Goal: Transaction & Acquisition: Purchase product/service

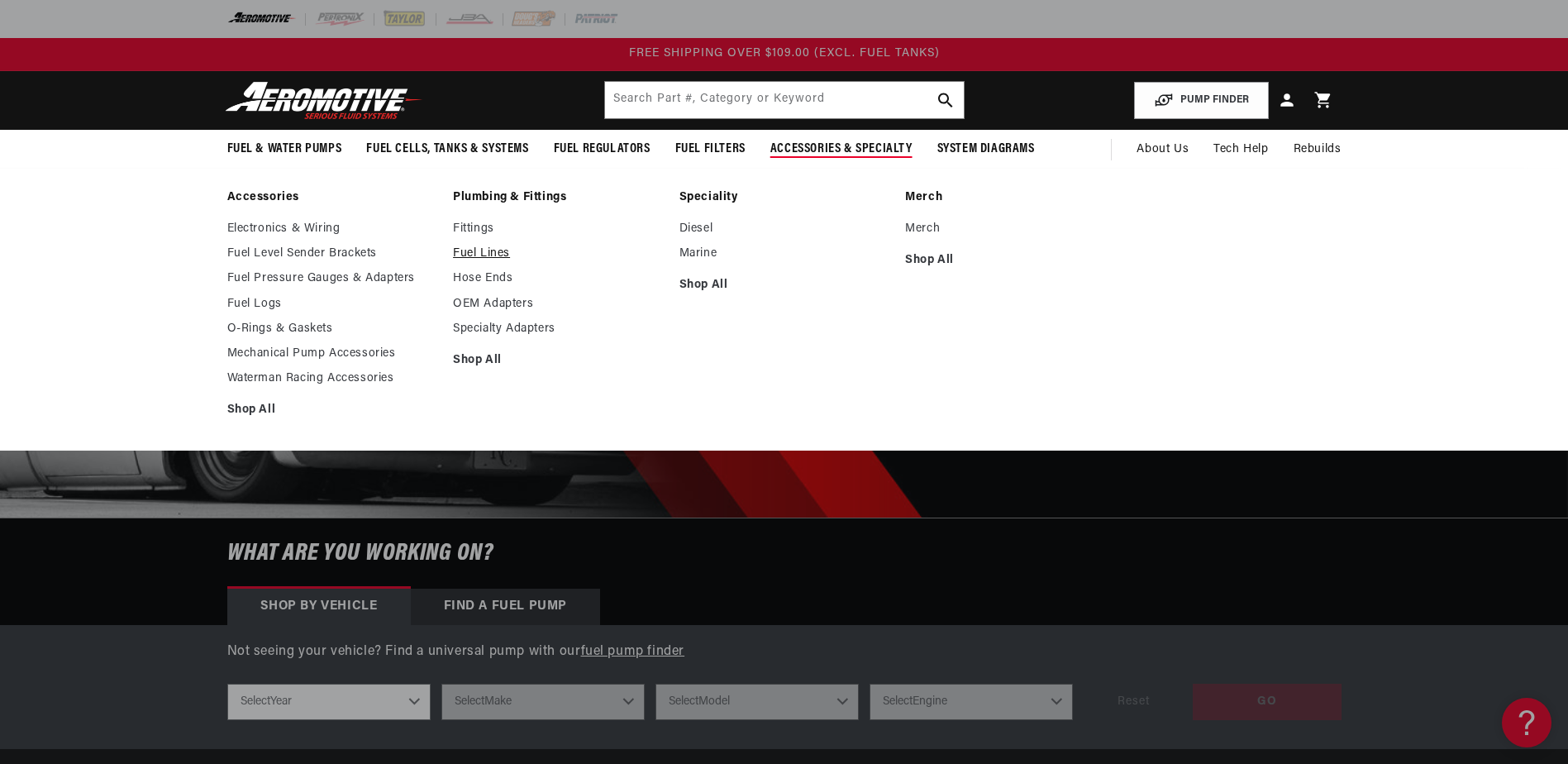
click at [482, 257] on link "Fuel Lines" at bounding box center [558, 254] width 210 height 15
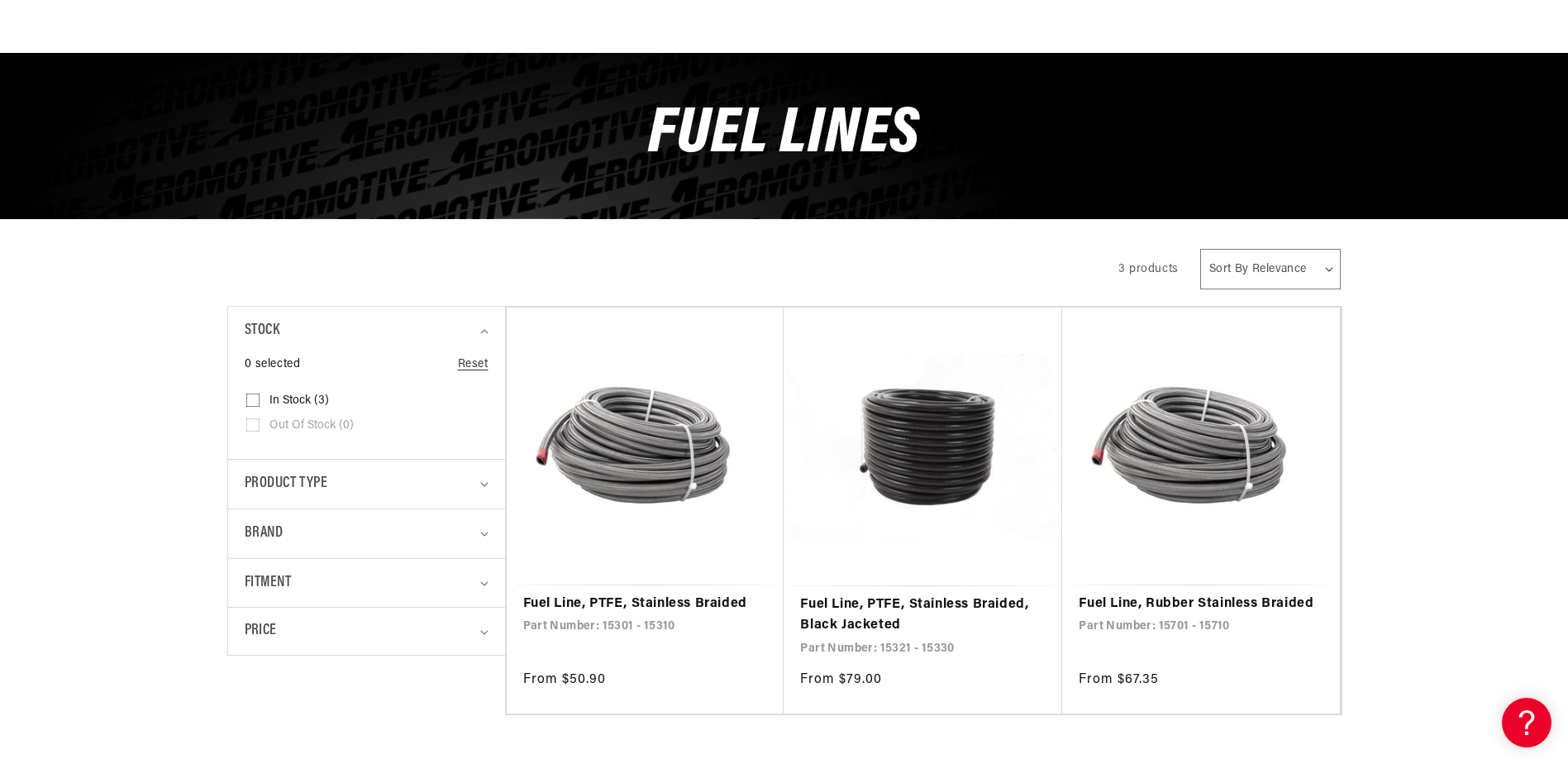
scroll to position [331, 0]
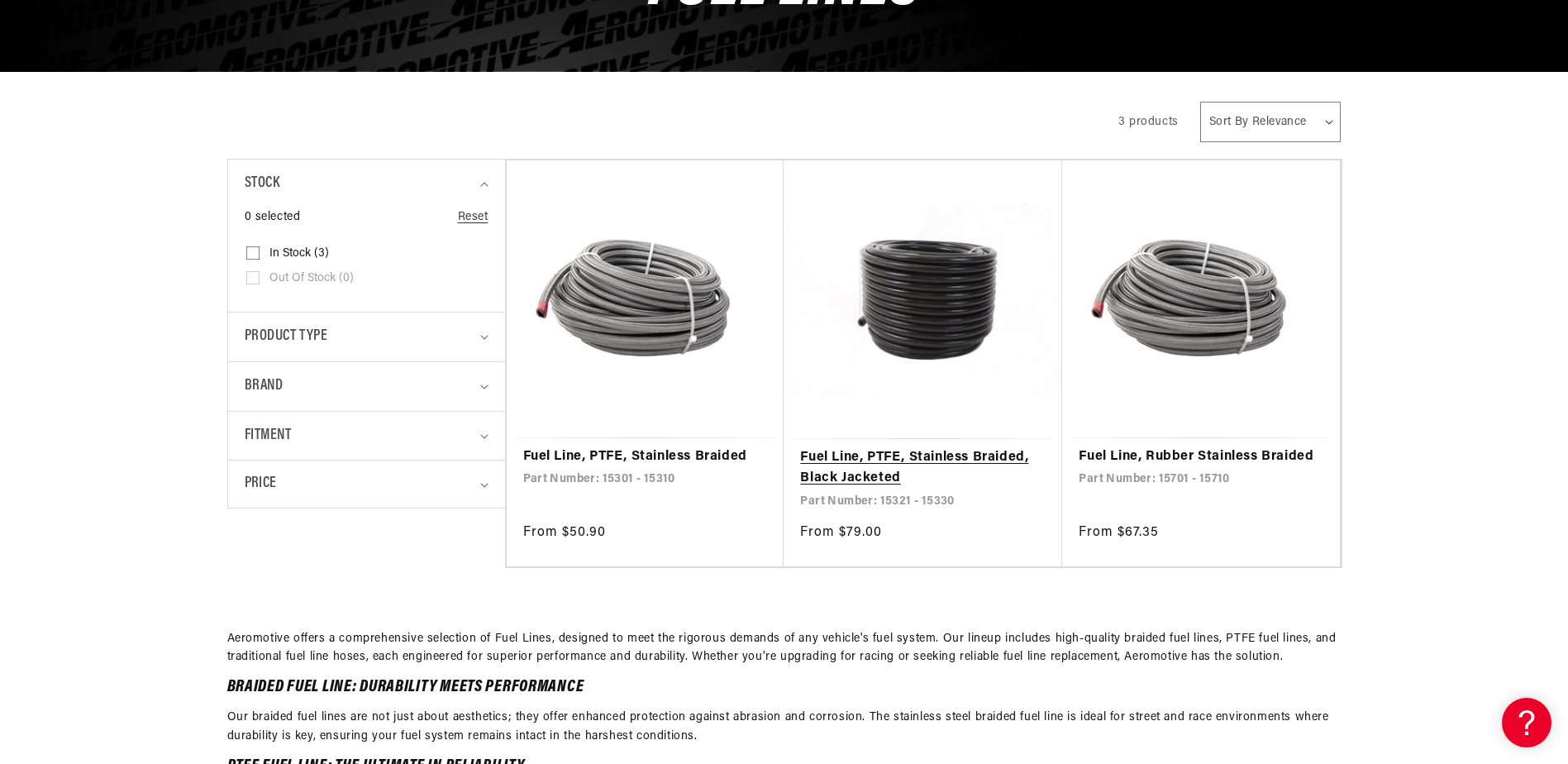
click at [878, 488] on link "Fuel Line, PTFE, Stainless Braided, Black Jacketed" at bounding box center [923, 468] width 246 height 42
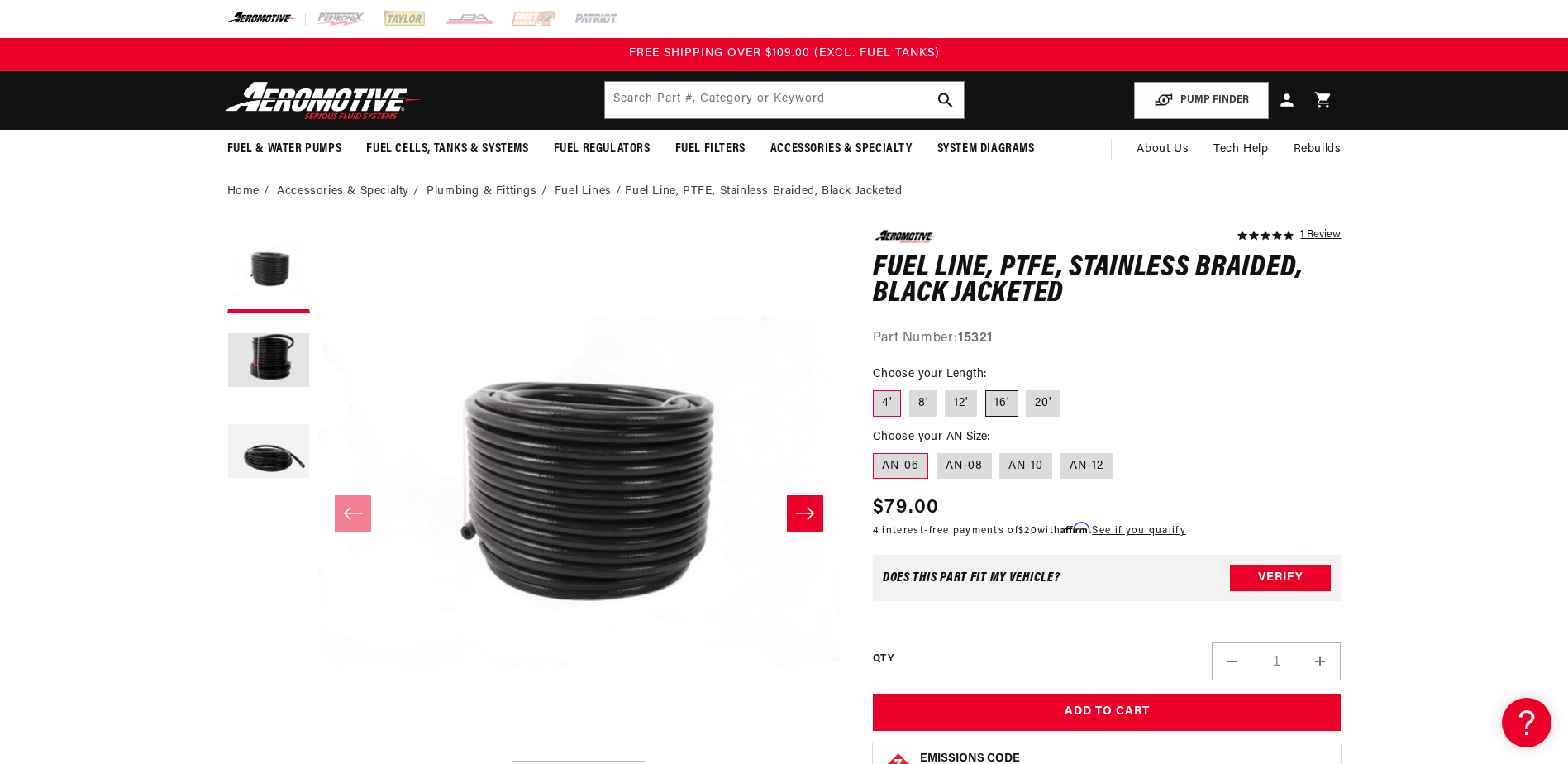
click at [987, 404] on label "16'" at bounding box center [1001, 403] width 33 height 26
click at [986, 387] on input "16'" at bounding box center [985, 386] width 1 height 1
radio input "true"
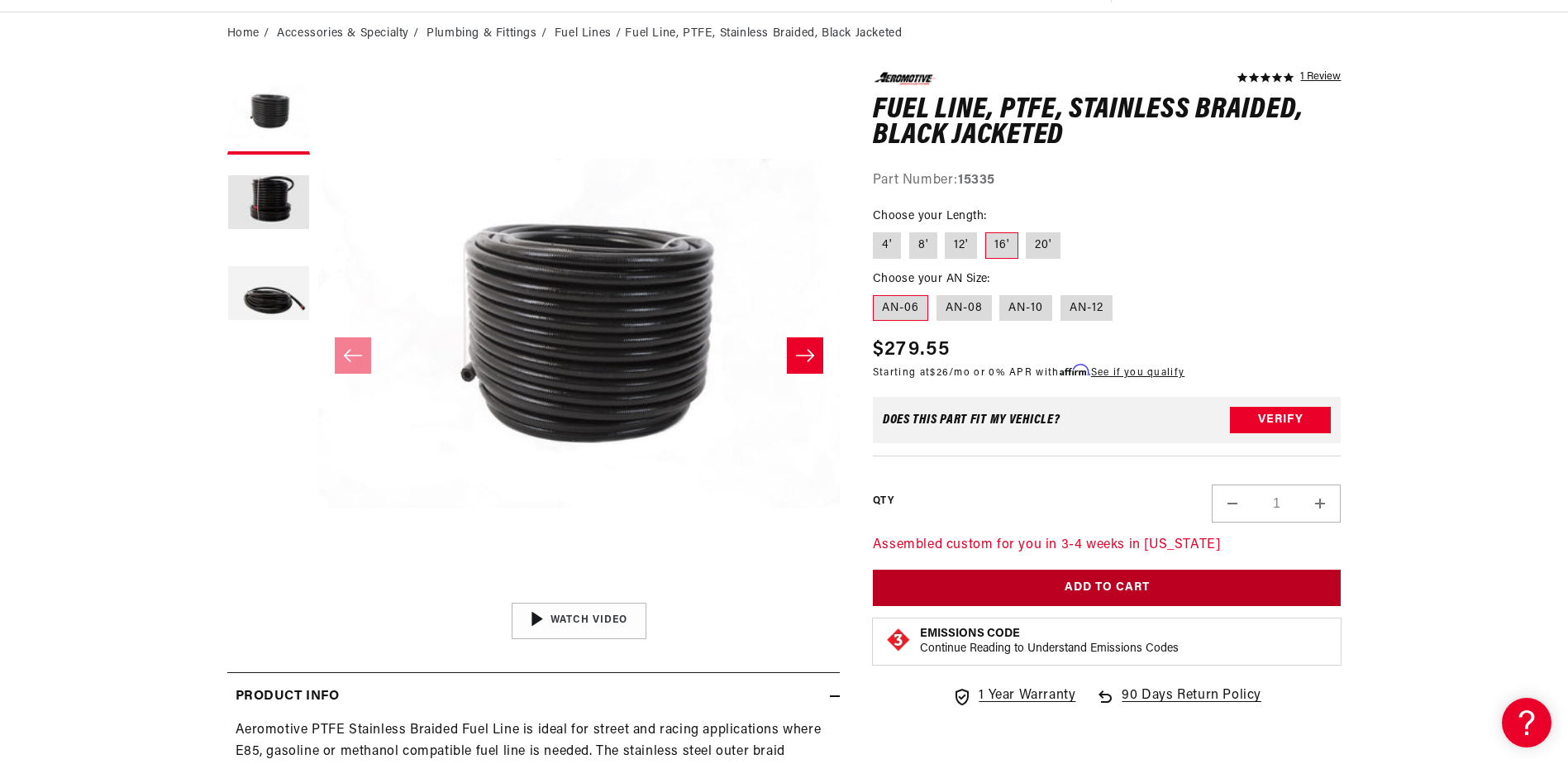
scroll to position [165, 0]
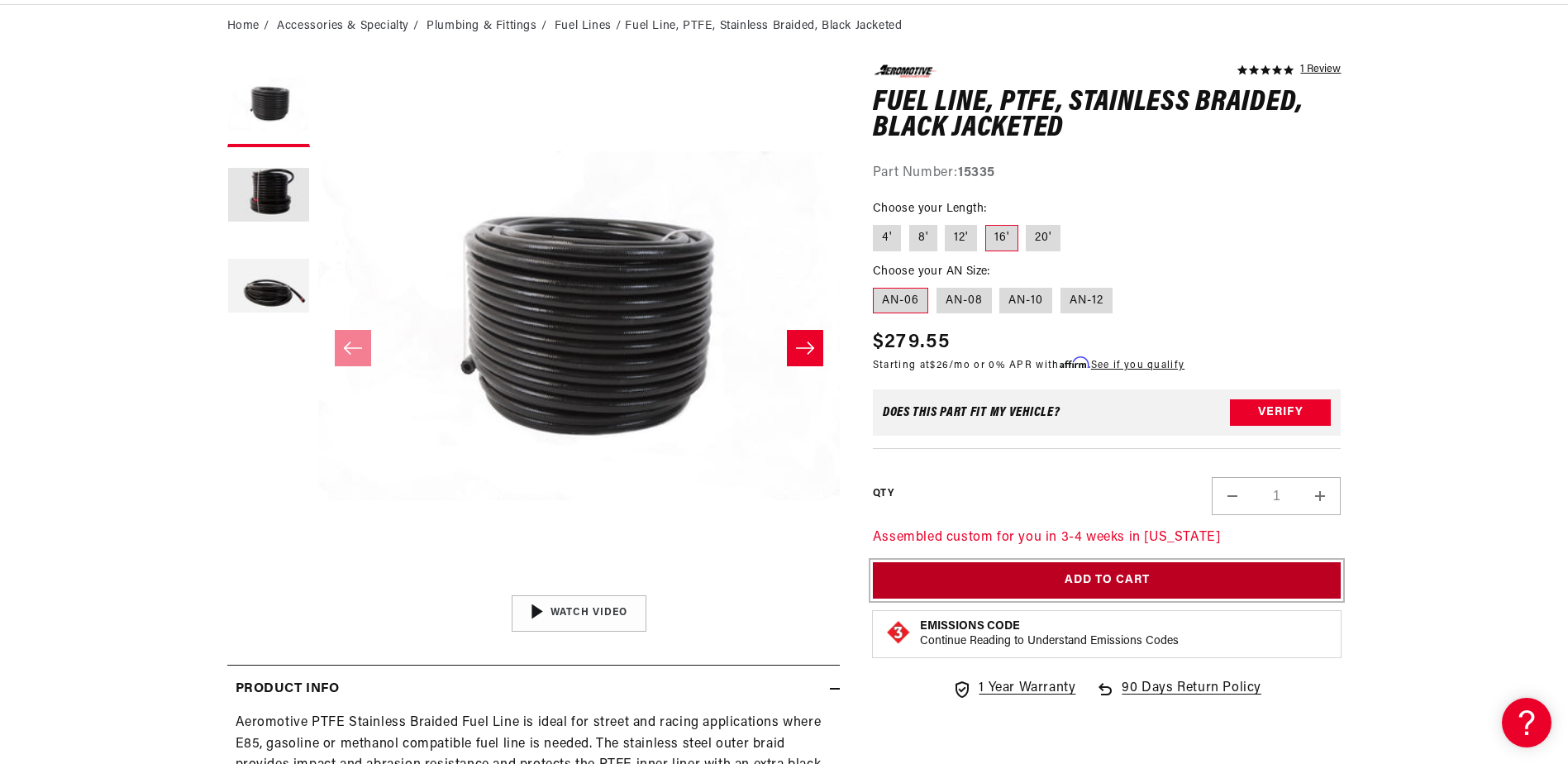
click at [1037, 562] on button "Add to Cart" at bounding box center [1106, 580] width 469 height 37
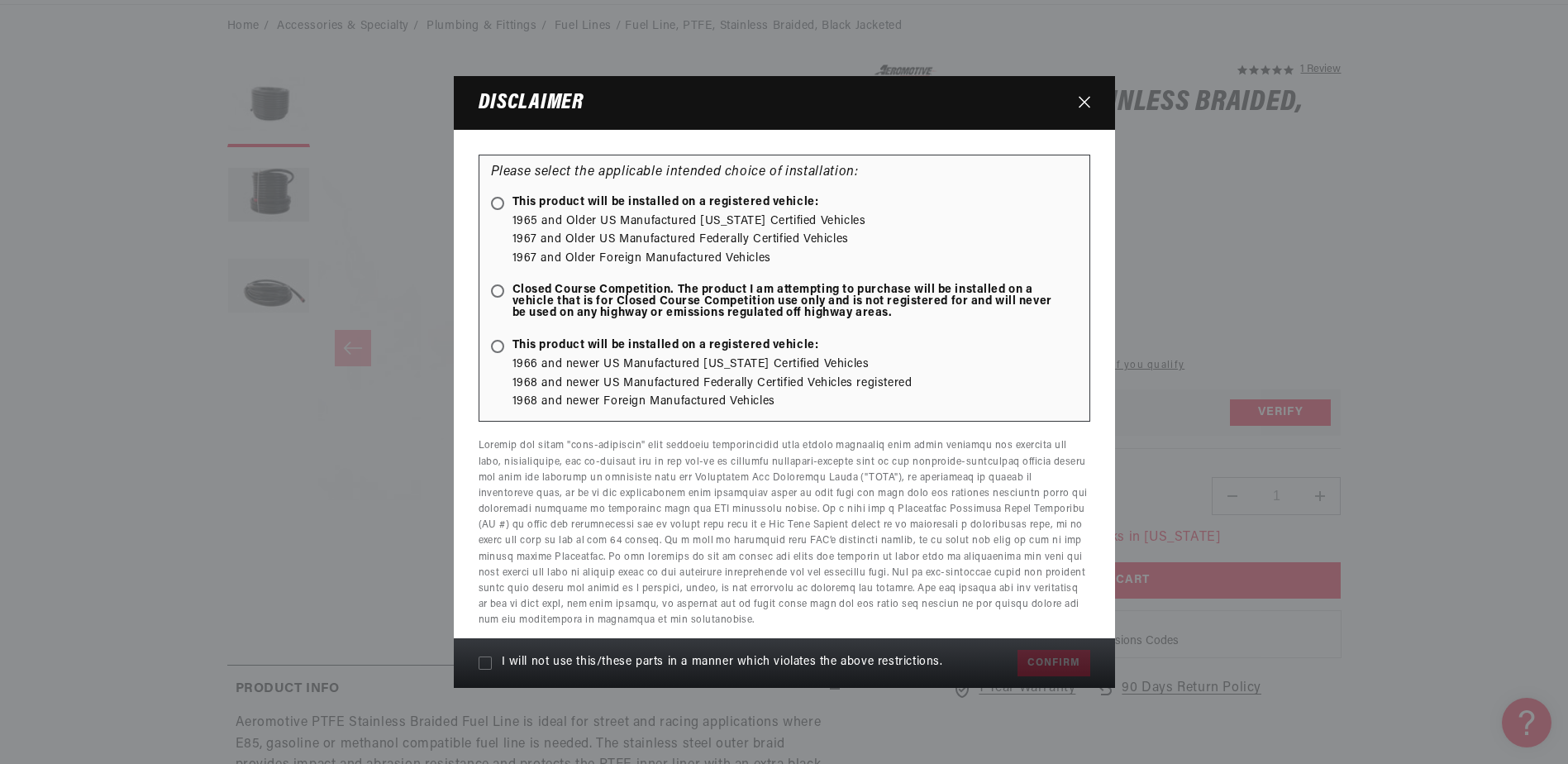
click at [501, 346] on ellipse at bounding box center [497, 347] width 7 height 7
click at [501, 346] on input "This product will be installed on a registered vehicle:" at bounding box center [500, 348] width 11 height 11
radio input "true"
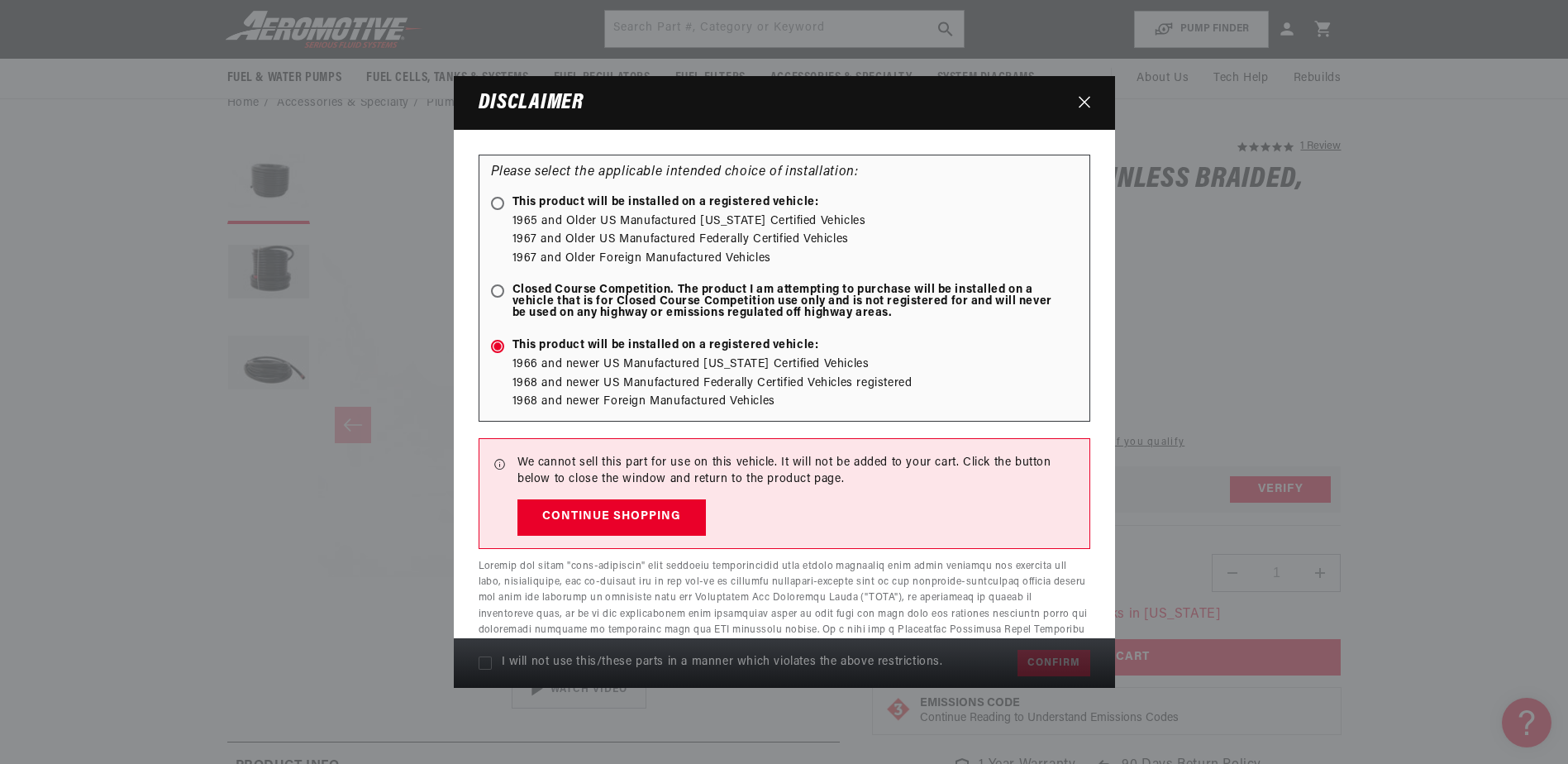
scroll to position [82, 0]
click at [1082, 99] on icon "Close" at bounding box center [1084, 102] width 12 height 13
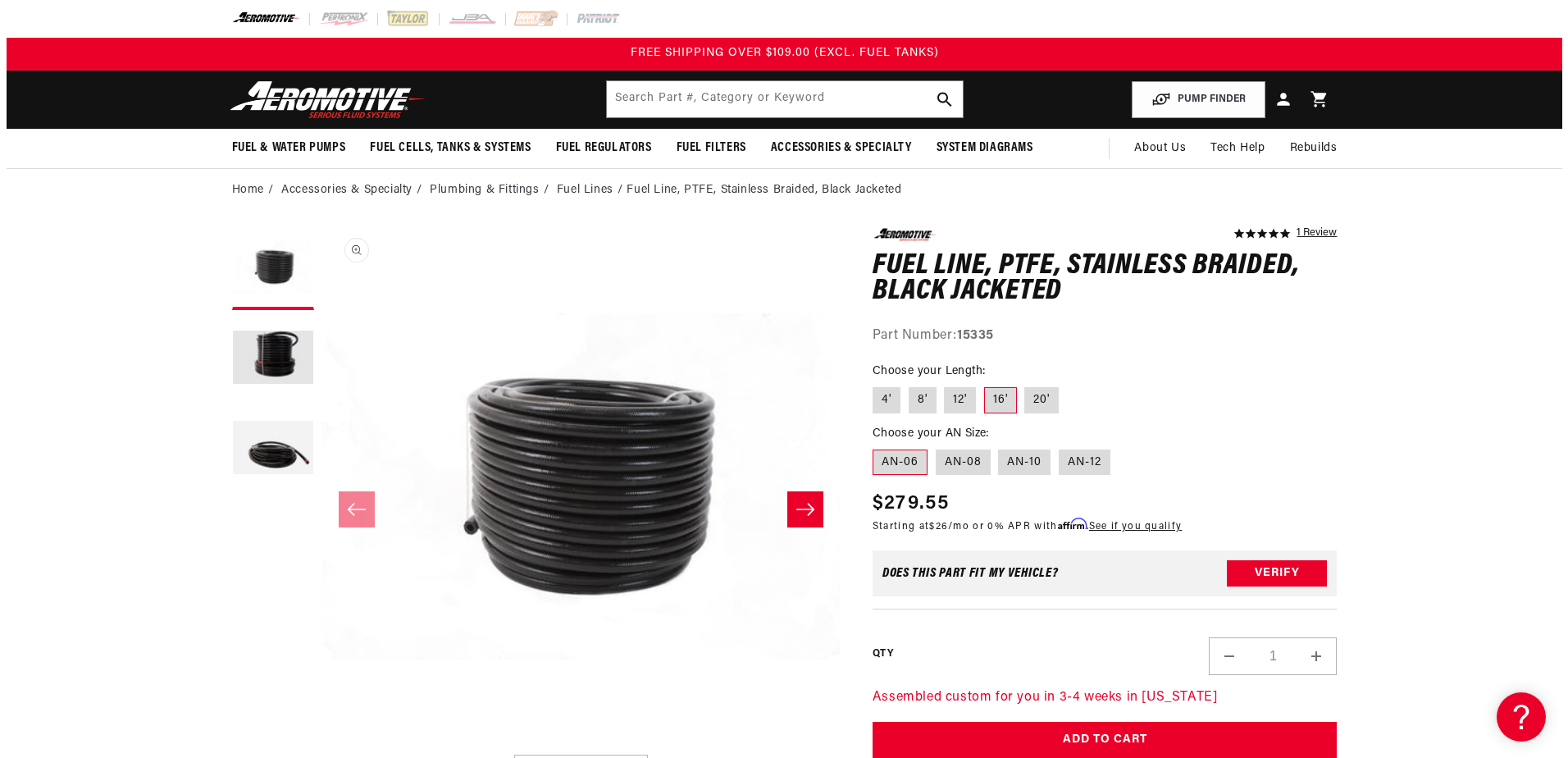
scroll to position [0, 0]
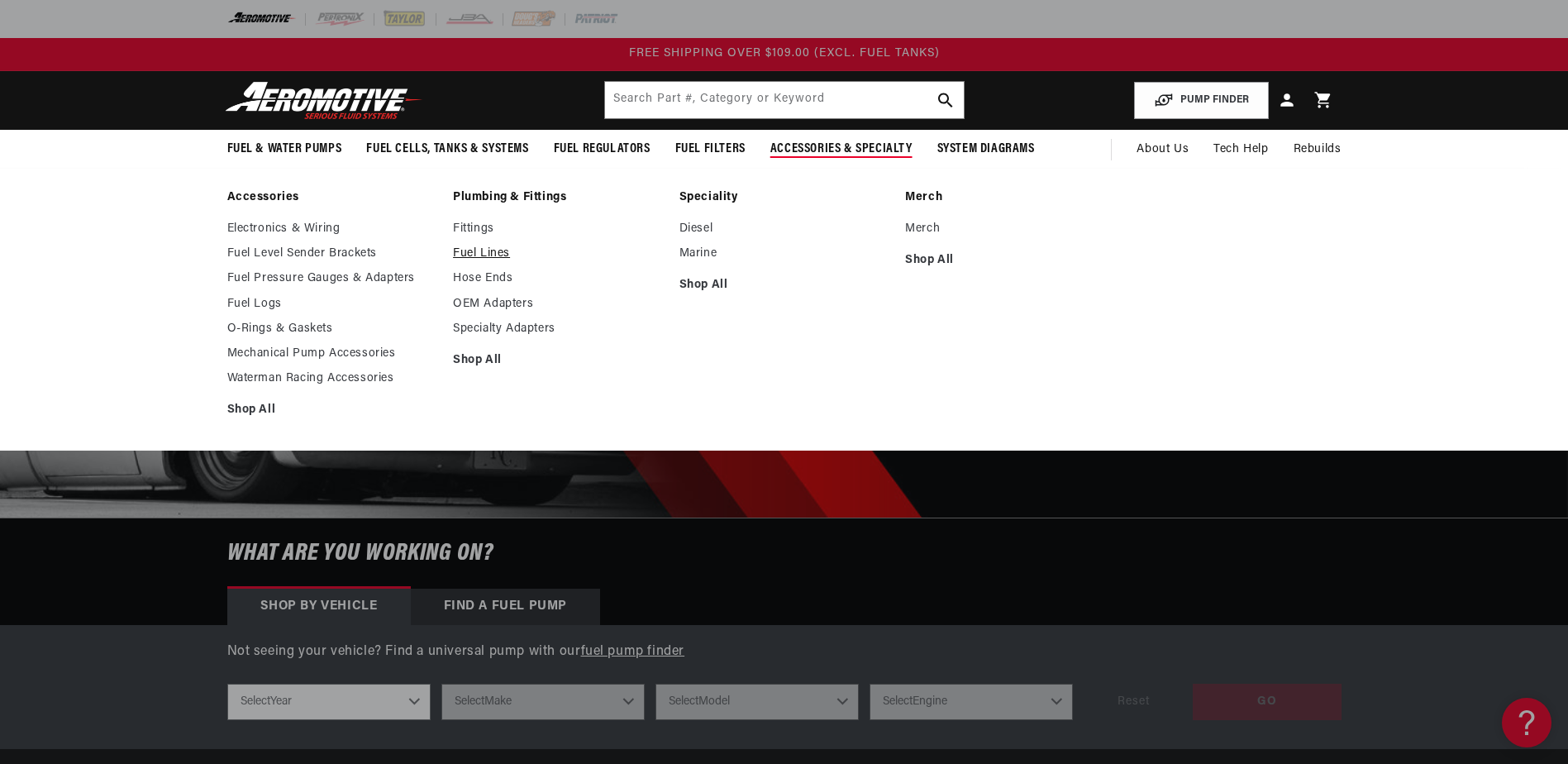
click at [498, 254] on link "Fuel Lines" at bounding box center [558, 254] width 210 height 15
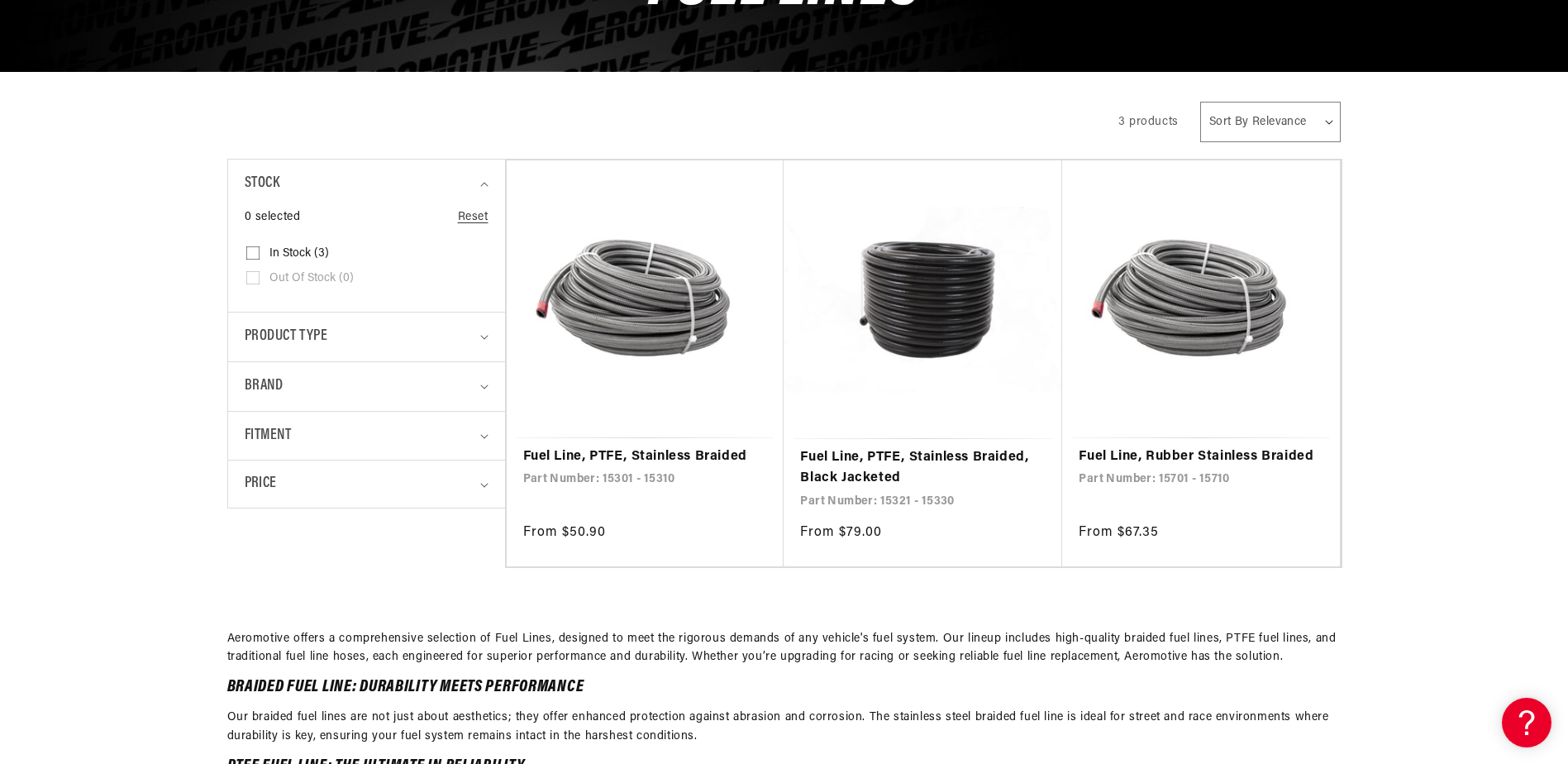
scroll to position [413, 0]
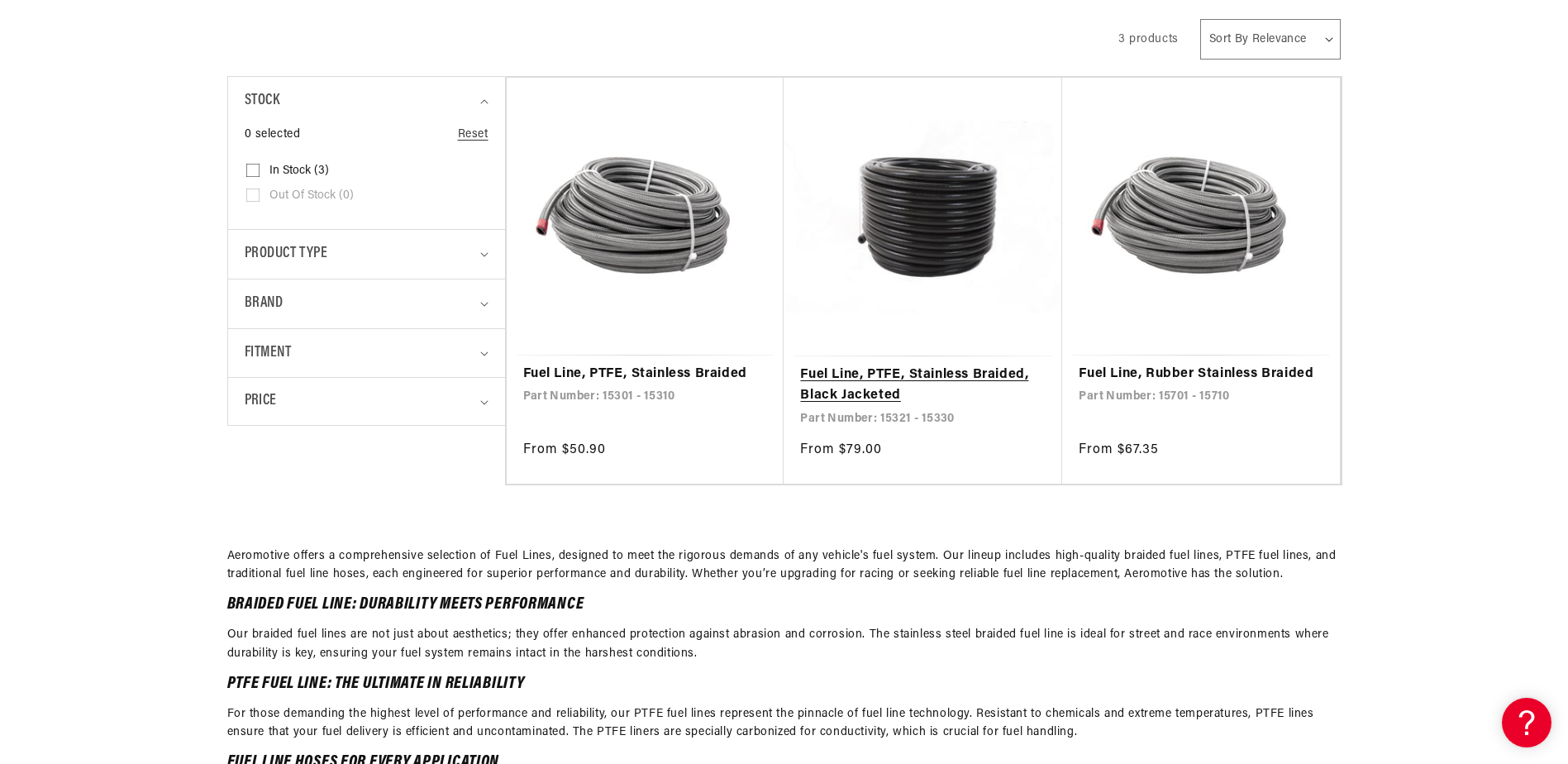
click at [827, 382] on link "Fuel Line, PTFE, Stainless Braided, Black Jacketed" at bounding box center [923, 385] width 246 height 42
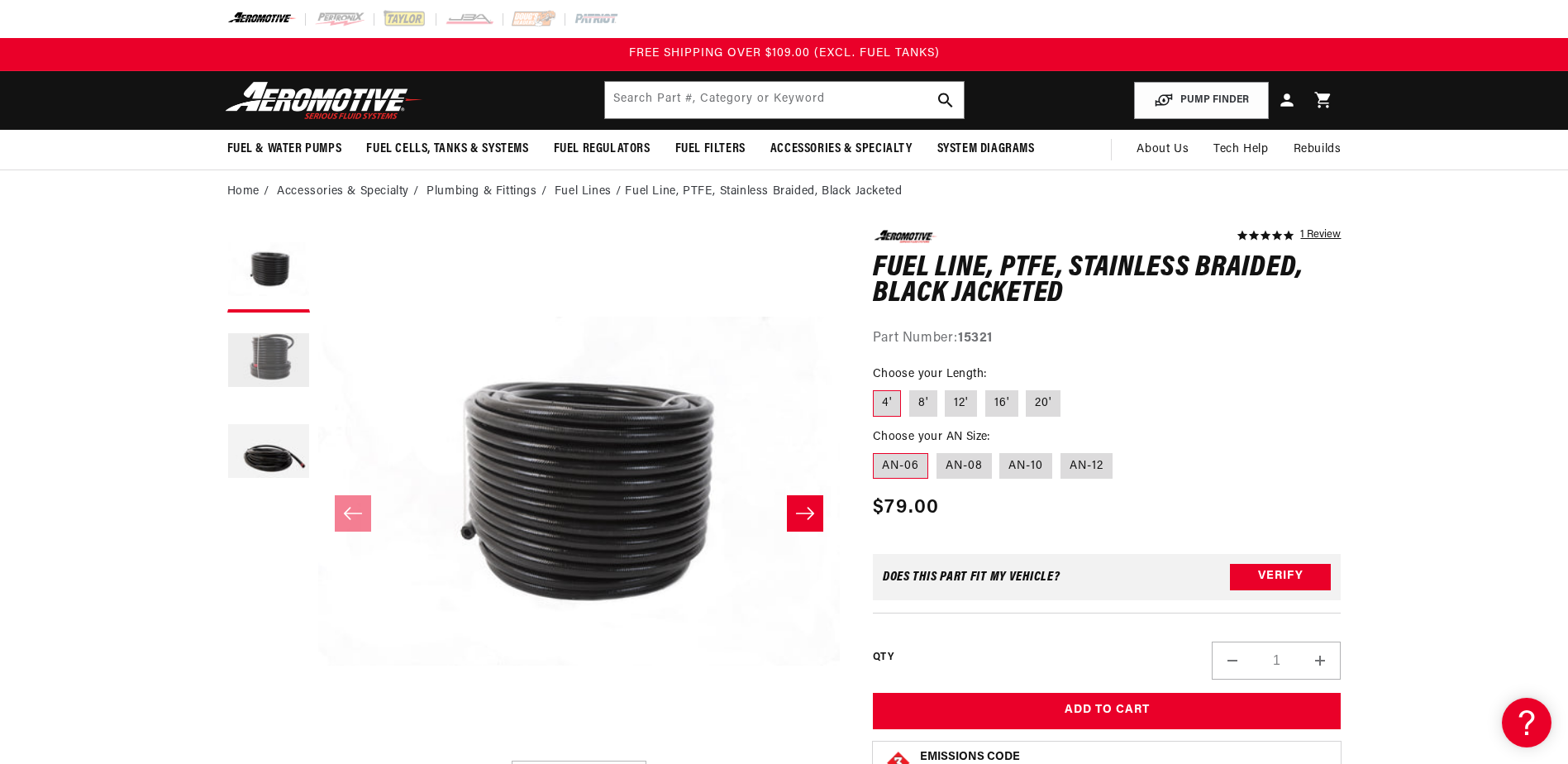
click at [268, 345] on button "Load image 2 in gallery view" at bounding box center [268, 362] width 82 height 82
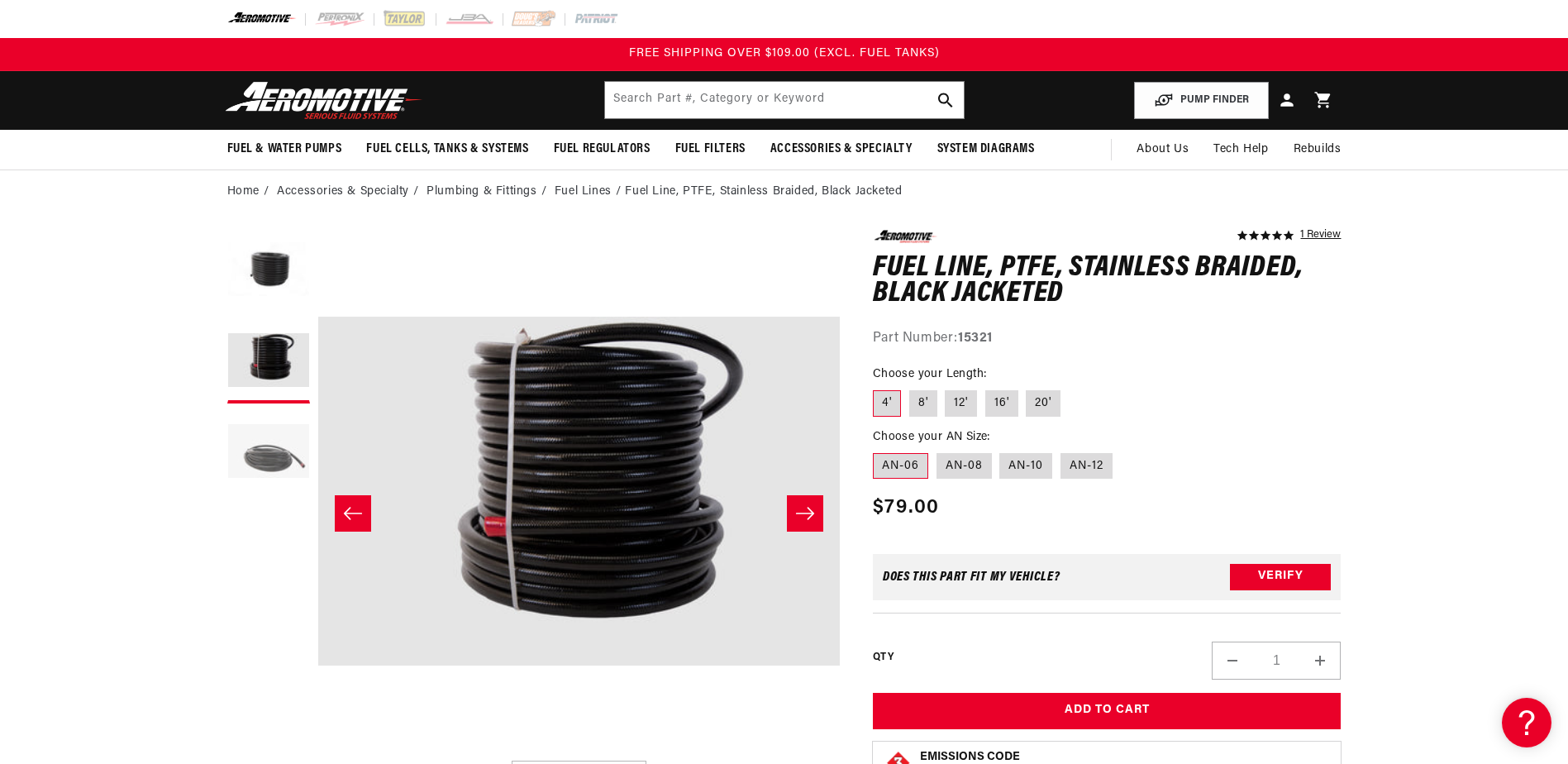
click at [258, 445] on button "Load image 3 in gallery view" at bounding box center [268, 453] width 82 height 82
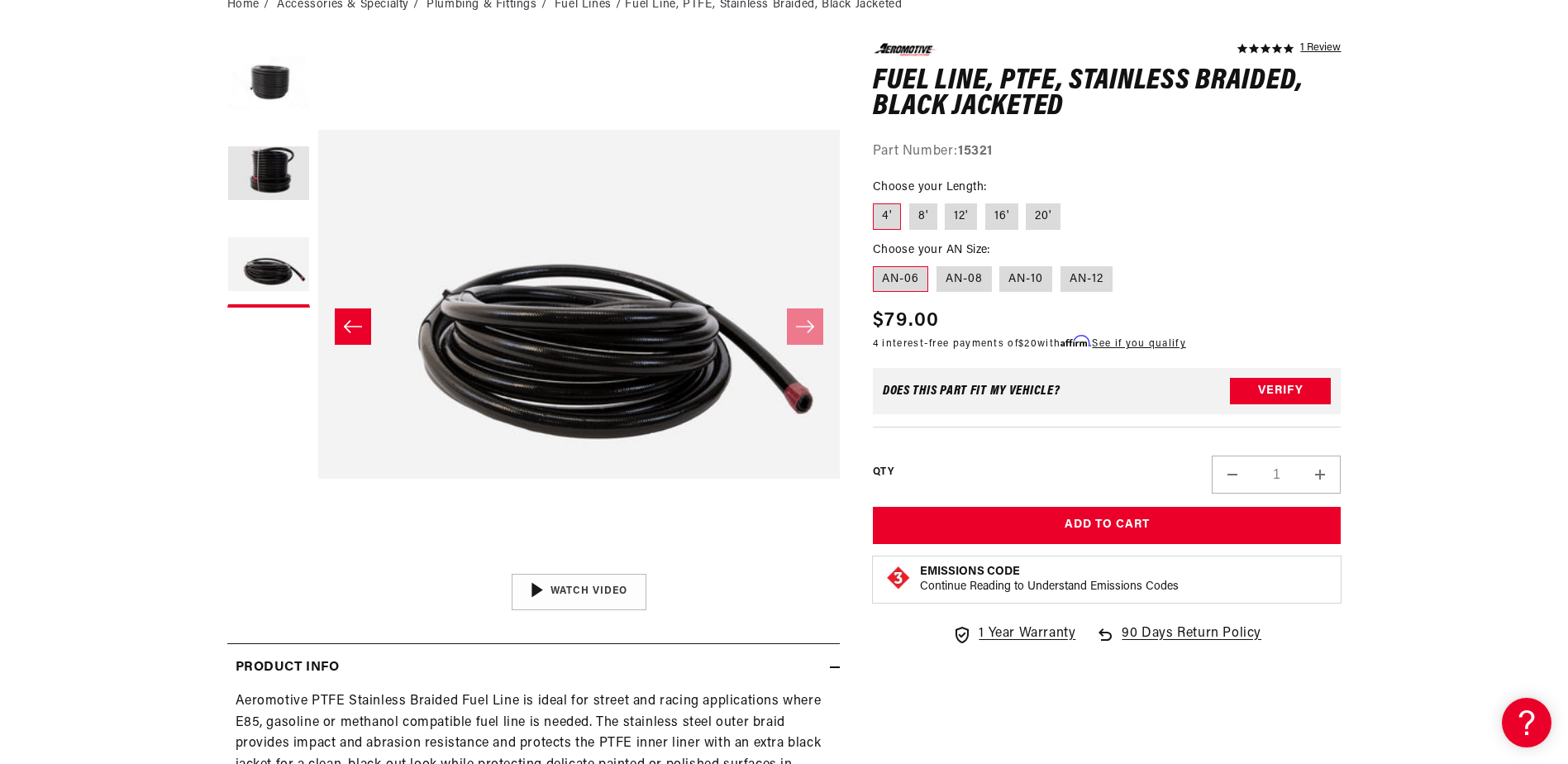
scroll to position [413, 0]
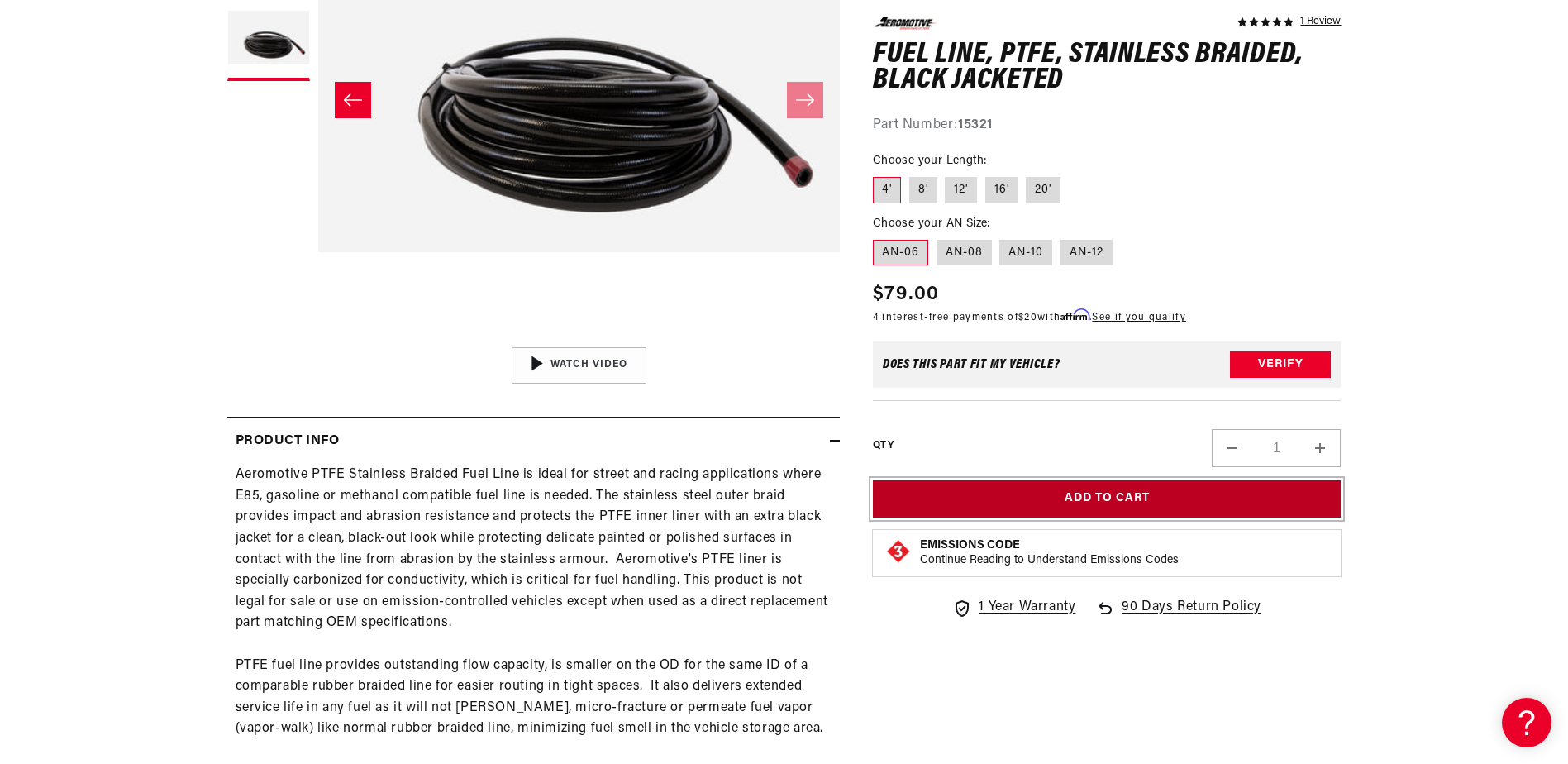
click at [1120, 499] on button "Add to Cart" at bounding box center [1106, 499] width 469 height 37
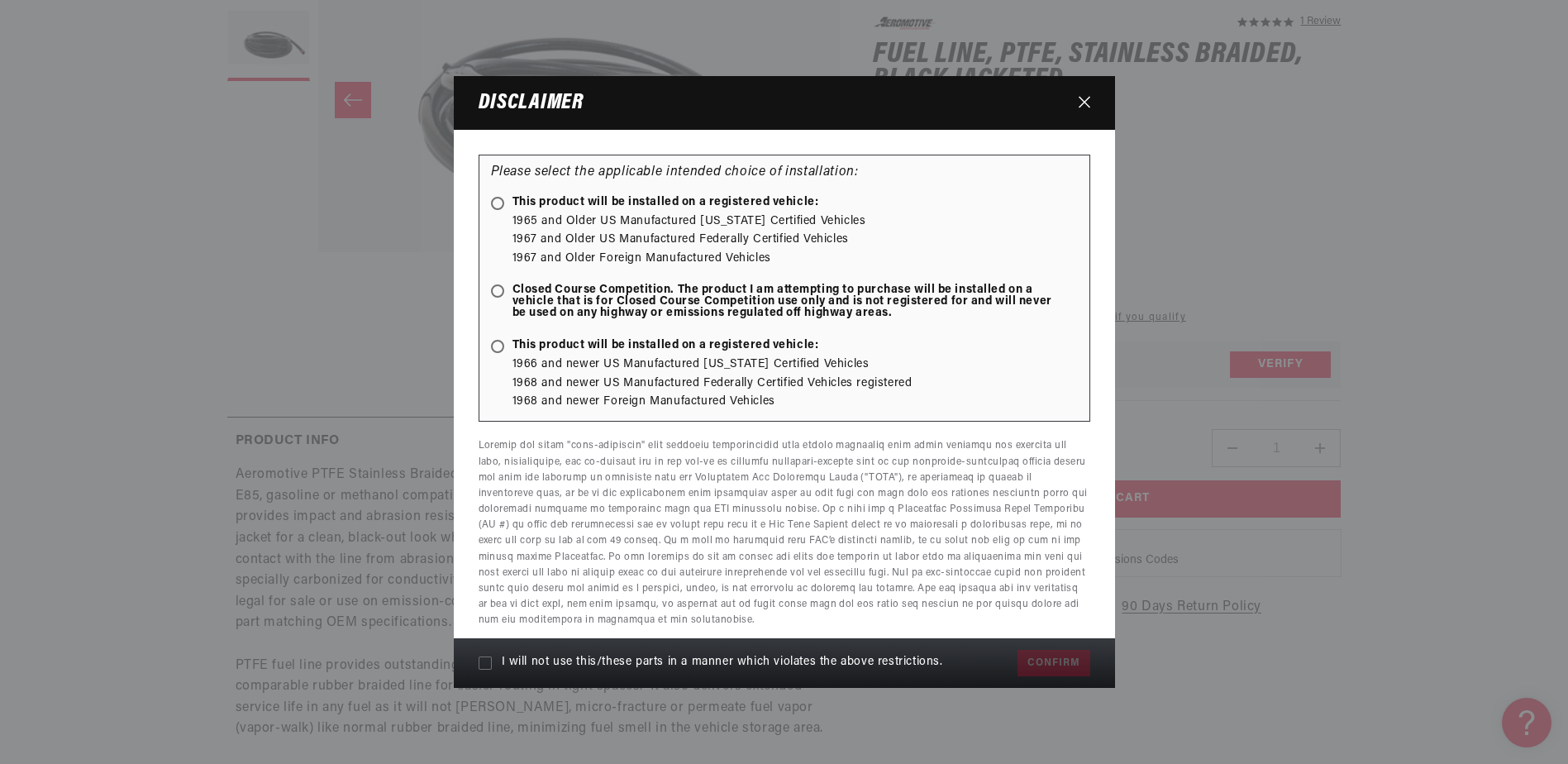
click at [501, 212] on label "This product will be installed on a registered vehicle:" at bounding box center [784, 204] width 586 height 16
click at [501, 210] on input "This product will be installed on a registered vehicle:" at bounding box center [500, 204] width 11 height 11
radio input "true"
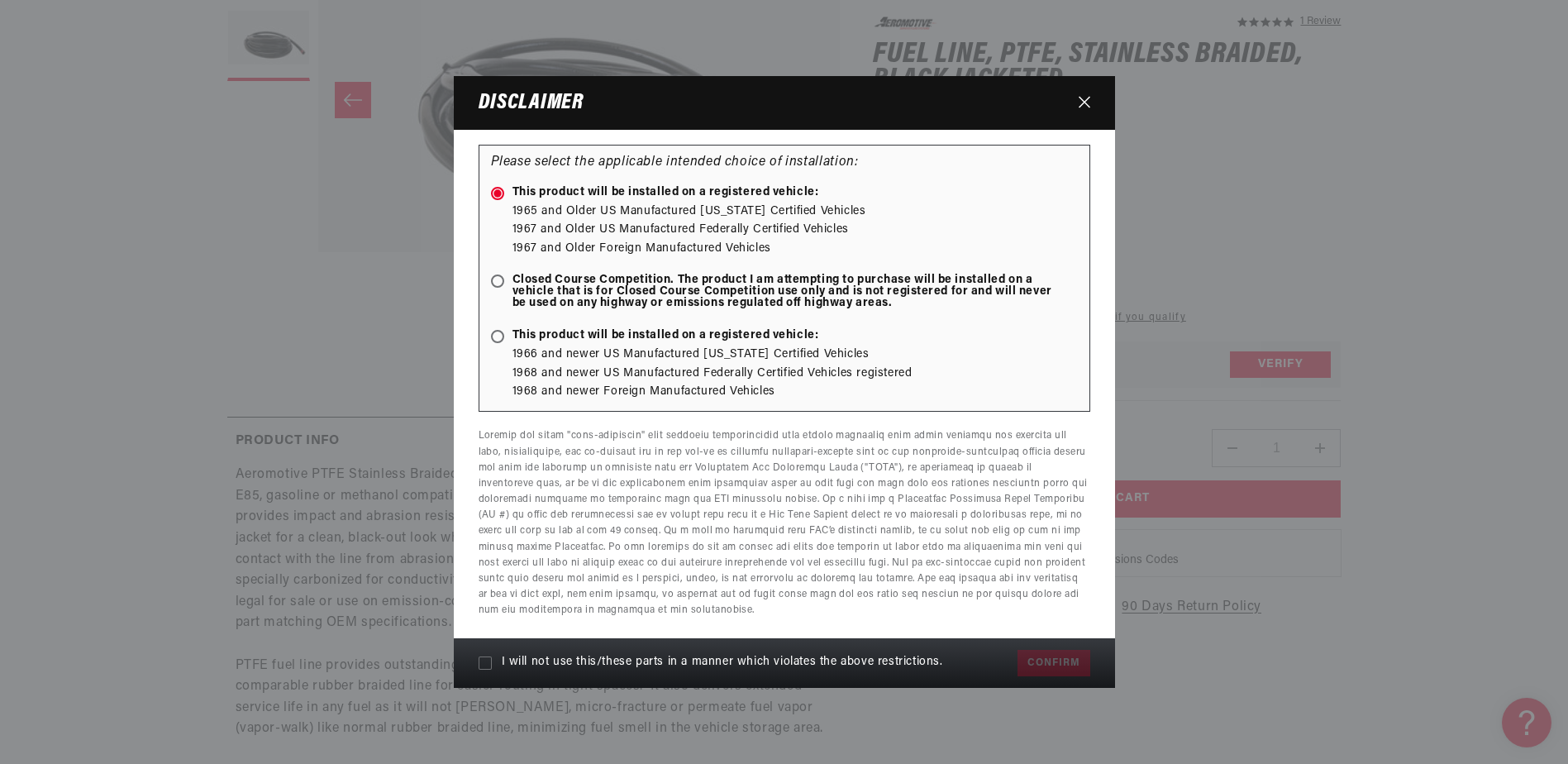
scroll to position [16, 0]
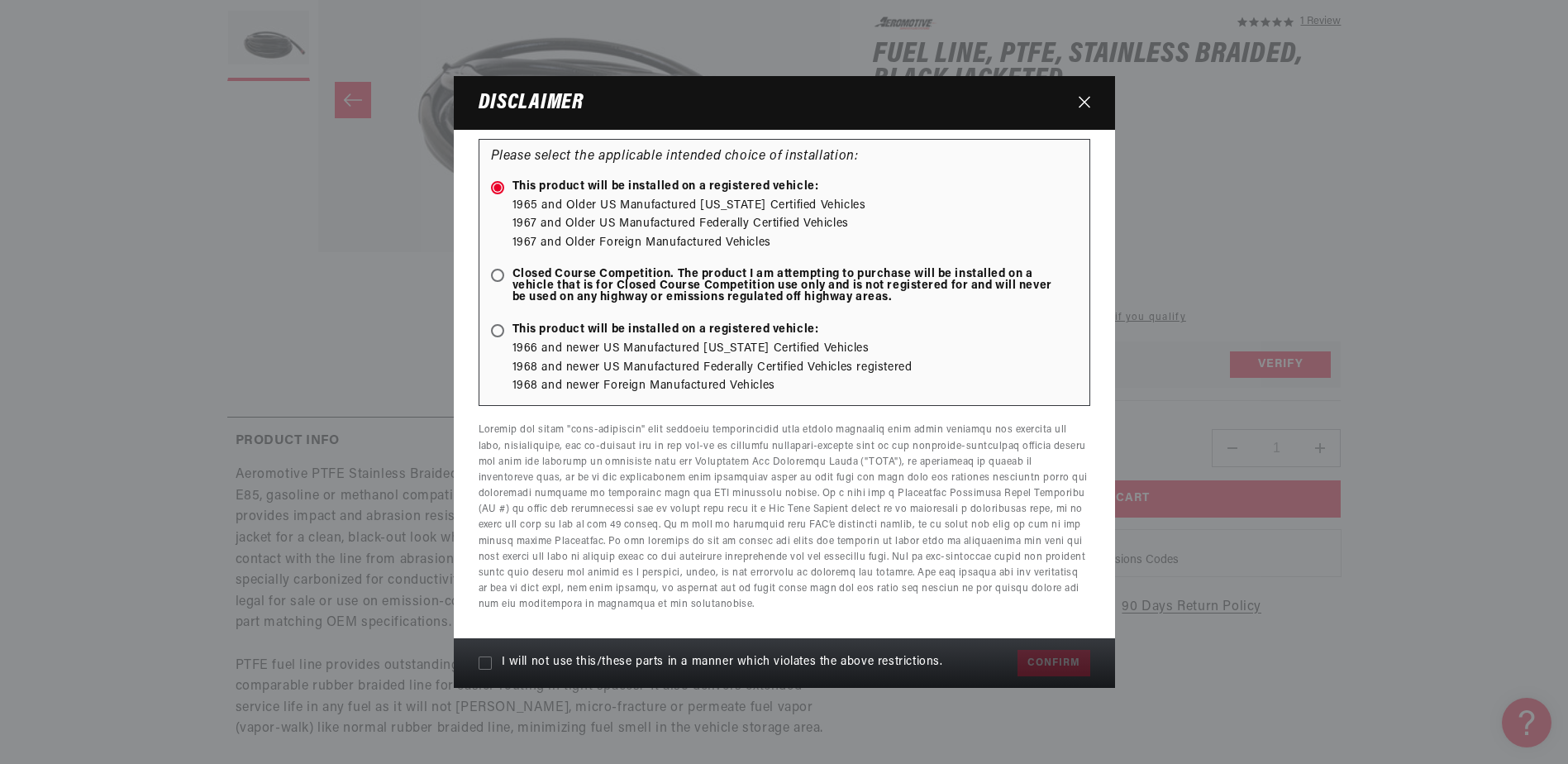
click at [1081, 96] on icon "Close" at bounding box center [1084, 102] width 12 height 13
